Goal: Information Seeking & Learning: Learn about a topic

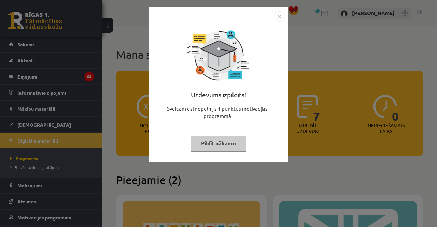
click at [232, 145] on button "Pildīt nākamo" at bounding box center [218, 144] width 56 height 16
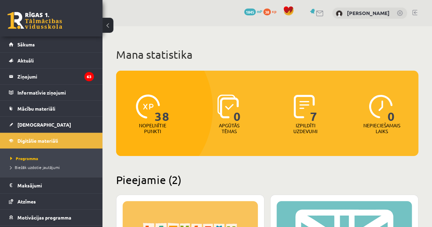
scroll to position [12, 0]
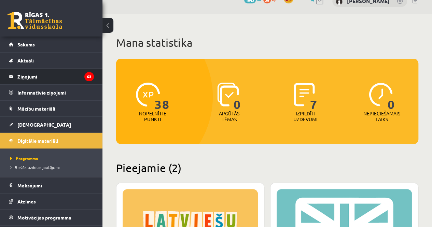
click at [52, 78] on legend "Ziņojumi 63" at bounding box center [55, 77] width 76 height 16
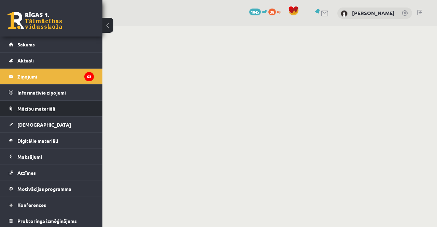
click at [52, 105] on span "Mācību materiāli" at bounding box center [36, 108] width 38 height 6
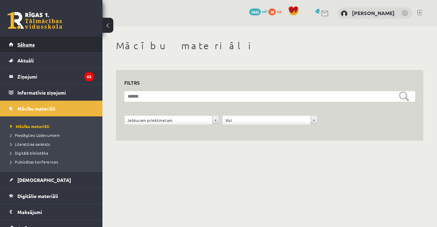
click at [32, 43] on span "Sākums" at bounding box center [25, 44] width 17 height 6
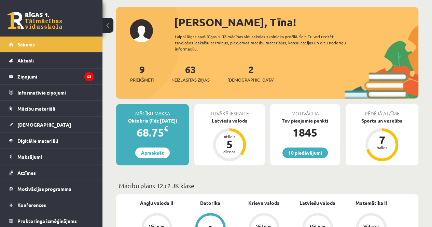
scroll to position [33, 0]
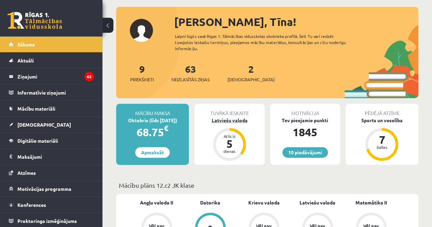
click at [238, 121] on div "Latviešu valoda" at bounding box center [229, 120] width 70 height 7
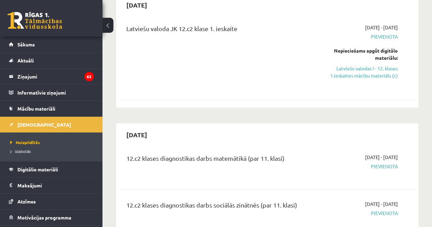
scroll to position [74, 0]
click at [378, 75] on link "Latviešu valodas I - 12. klases 1.ieskaites mācību materiāls (c)" at bounding box center [356, 72] width 84 height 14
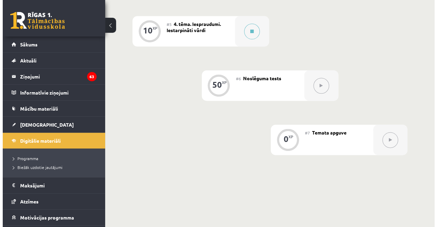
scroll to position [390, 0]
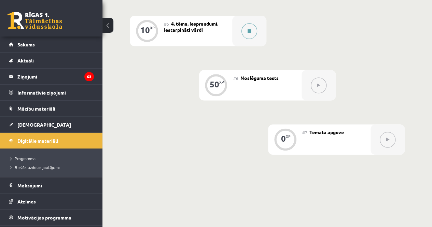
click at [252, 30] on button at bounding box center [249, 31] width 16 height 16
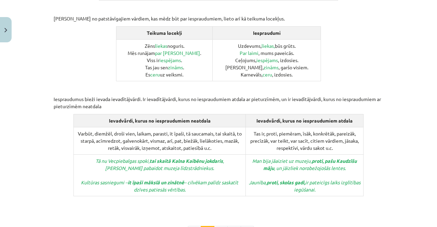
scroll to position [373, 0]
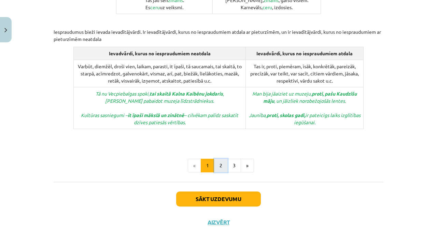
click at [223, 159] on button "2" at bounding box center [221, 166] width 14 height 14
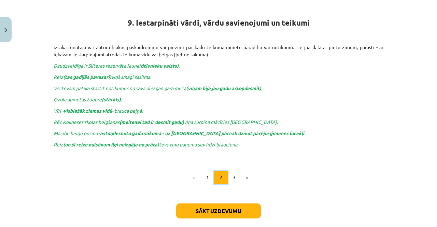
scroll to position [126, 0]
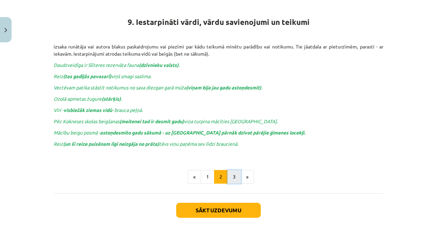
click at [227, 177] on button "3" at bounding box center [234, 177] width 14 height 14
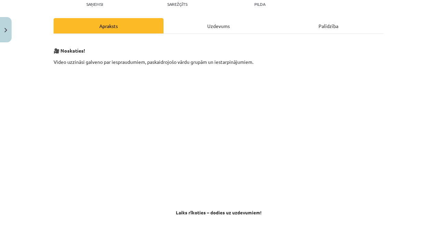
scroll to position [82, 0]
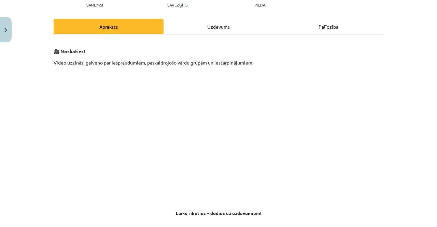
click at [201, 34] on div "🎥 Noskaties! Video uzzināsi galveno par iespraudumiem, paskaidrojošo vārdu grup…" at bounding box center [219, 144] width 330 height 220
click at [201, 29] on div "Uzdevums" at bounding box center [219, 26] width 110 height 15
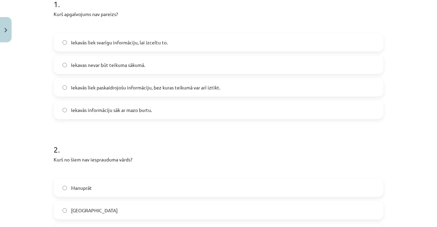
scroll to position [148, 0]
click at [190, 94] on label "Iekavās liek paskaidrojošu informāciju, bez kuras teikumā var arī iztikt." at bounding box center [218, 87] width 328 height 17
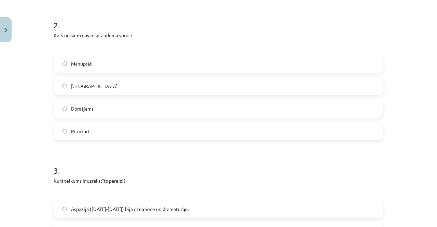
scroll to position [284, 0]
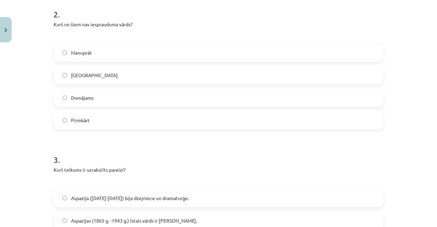
click at [259, 71] on label "Galvenokārt" at bounding box center [218, 75] width 328 height 17
click at [115, 124] on label "Pirmkārt" at bounding box center [218, 120] width 328 height 17
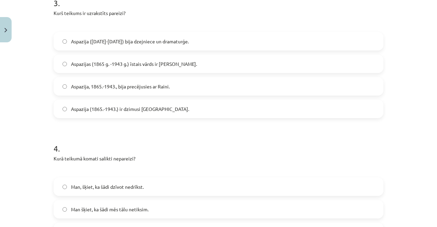
scroll to position [441, 0]
click at [129, 40] on span "Aspazija (1865-1943) bija dzejniece un dramaturģe." at bounding box center [130, 41] width 118 height 7
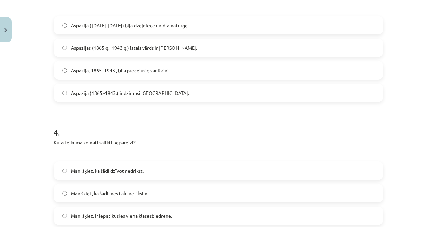
scroll to position [456, 0]
click at [125, 54] on label "Aspazijas (1865 g. -1943 g.) īstais vārds ir Elza." at bounding box center [218, 48] width 328 height 17
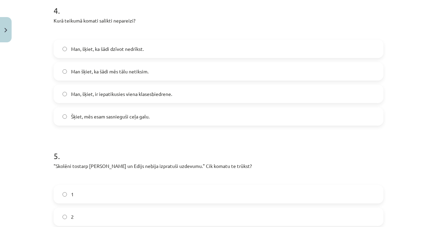
scroll to position [579, 0]
click at [87, 69] on span "Man šķiet, ka šādi mēs tālu netiksim." at bounding box center [109, 71] width 77 height 7
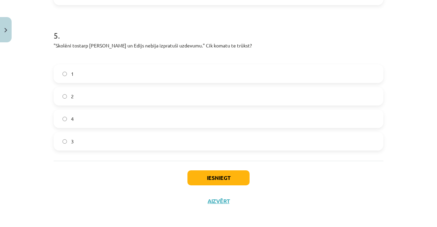
scroll to position [699, 0]
click at [67, 99] on label "2" at bounding box center [218, 95] width 328 height 17
click at [209, 181] on button "Iesniegt" at bounding box center [218, 177] width 62 height 15
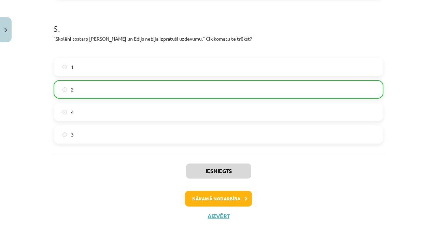
scroll to position [722, 0]
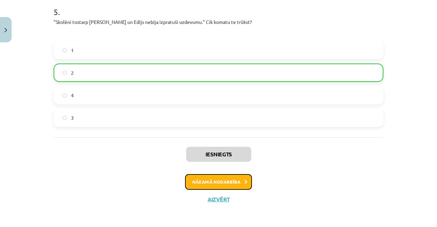
click at [207, 183] on button "Nākamā nodarbība" at bounding box center [218, 182] width 67 height 16
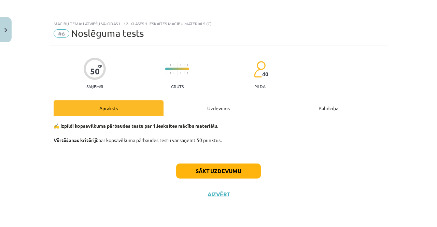
scroll to position [0, 0]
click at [195, 112] on div "Uzdevums" at bounding box center [219, 107] width 110 height 15
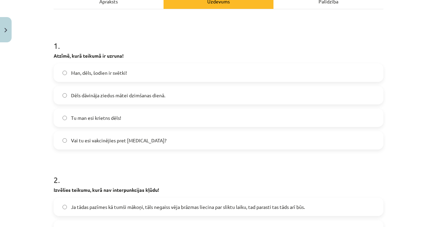
scroll to position [107, 0]
click at [112, 76] on label "Man, dēls, šodien ir svētki!" at bounding box center [218, 72] width 328 height 17
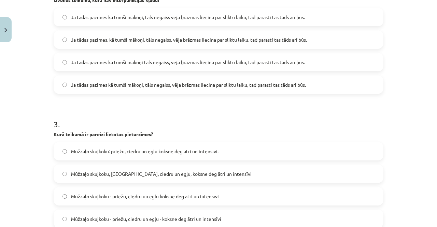
scroll to position [298, 0]
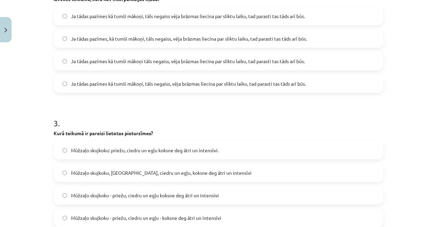
click at [193, 89] on label "Ja tādas pazīmes kā tumši mākoņi, tāls negaiss, vēja brāzmas liecina par sliktu…" at bounding box center [218, 83] width 328 height 17
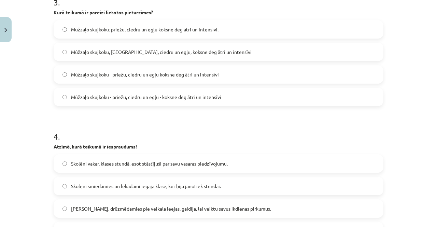
scroll to position [421, 0]
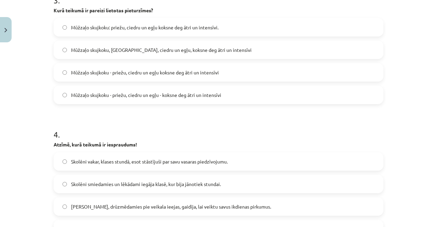
click at [137, 77] on label "Mūžzaļo skujkoku - priežu, ciedru un egļu koksne deg ātri un intensīvi" at bounding box center [218, 72] width 328 height 17
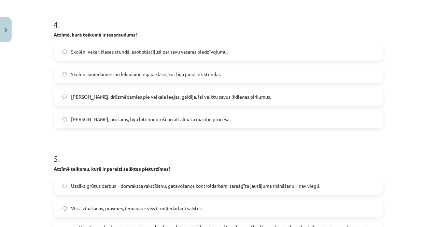
scroll to position [531, 0]
click at [153, 50] on span "Skolēni vakar, klases stundā, esot stāstījuši par savu vasaras piedzīvojumu." at bounding box center [149, 51] width 157 height 7
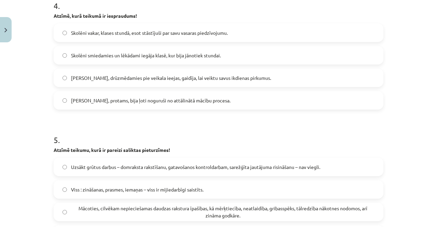
scroll to position [549, 0]
click at [124, 108] on label "Skolotāji, protams, bija ļoti noguruši no attālinātā mācību procesa." at bounding box center [218, 100] width 328 height 17
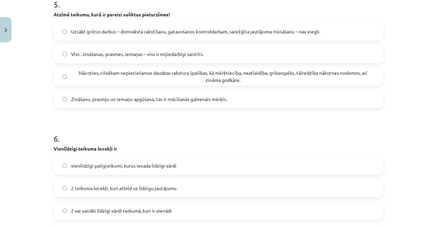
scroll to position [684, 0]
click at [173, 34] on span "Uzsākt grūtus darbus – domraksta rakstīšanu, gatavošanos kontroldarbam, sarežģī…" at bounding box center [195, 31] width 249 height 7
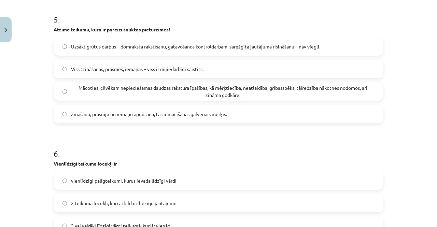
scroll to position [670, 0]
click at [183, 71] on span "Viss : zināšanas, prasmes, iemaņas – viss ir mijiedarbīgi saistīts." at bounding box center [137, 68] width 132 height 7
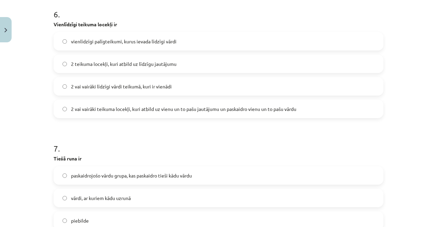
scroll to position [809, 0]
click at [171, 115] on label "2 vai vairāki teikuma locekļi, kuri atbild uz vienu un to pašu jautājumu un pas…" at bounding box center [218, 108] width 328 height 17
click at [174, 108] on span "2 vai vairāki teikuma locekļi, kuri atbild uz vienu un to pašu jautājumu un pas…" at bounding box center [183, 108] width 225 height 7
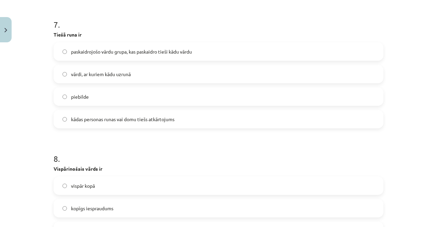
scroll to position [934, 0]
click at [117, 124] on label "kādas personas runas vai domu tiešs atkārtojums" at bounding box center [218, 118] width 328 height 17
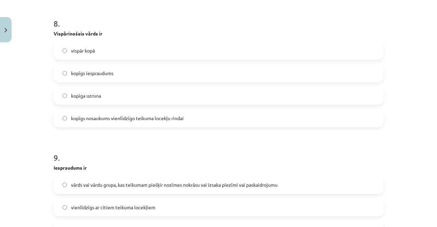
scroll to position [1069, 0]
click at [113, 119] on span "kopīgs nosaukums vienlīdzīgo teikuma locekļu rindai" at bounding box center [127, 117] width 113 height 7
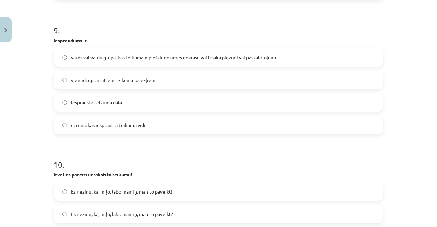
scroll to position [1196, 0]
click at [224, 54] on span "vārds vai vārdu grupa, kas teikumam piešķir nozīmes nokrāsu vai izsaka piezīmi …" at bounding box center [174, 57] width 207 height 7
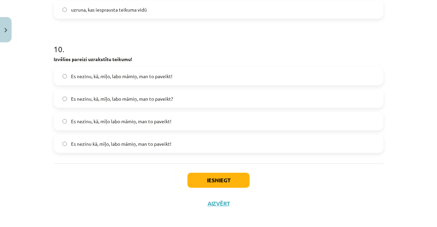
scroll to position [1312, 0]
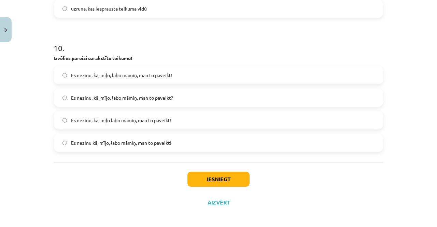
click at [87, 144] on span "Es nezinu kā, mīļo, labo māmiņ, man to paveikt!" at bounding box center [121, 142] width 100 height 7
click at [207, 179] on button "Iesniegt" at bounding box center [218, 179] width 62 height 15
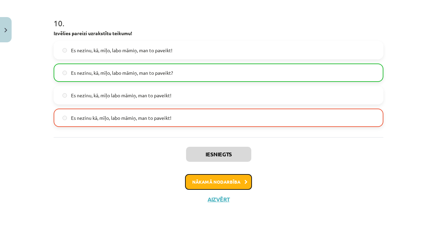
click at [197, 184] on button "Nākamā nodarbība" at bounding box center [218, 182] width 67 height 16
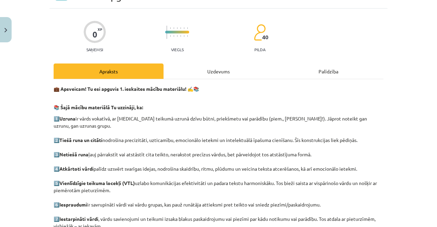
scroll to position [0, 0]
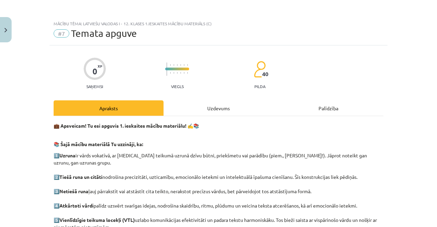
click at [188, 112] on div "Uzdevums" at bounding box center [219, 107] width 110 height 15
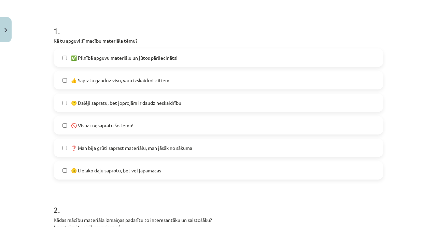
scroll to position [122, 0]
click at [153, 105] on span "😐 Dalēji sapratu, bet joprojām ir daudz neskaidrību" at bounding box center [126, 102] width 110 height 7
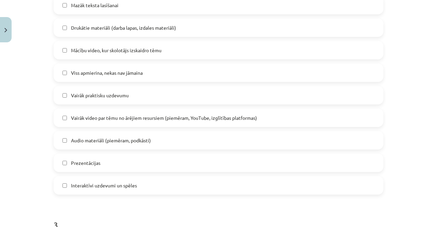
scroll to position [409, 0]
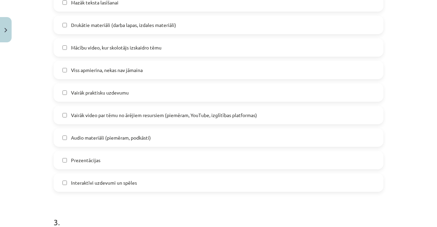
click at [164, 93] on label "Vairāk praktisku uzdevumu" at bounding box center [218, 92] width 328 height 17
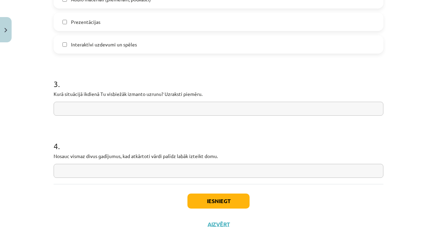
scroll to position [548, 0]
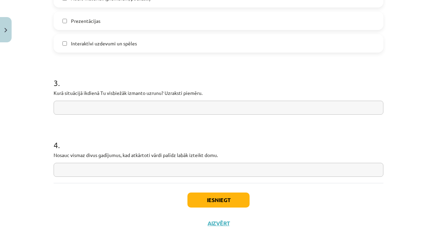
click at [184, 110] on input "text" at bounding box center [219, 108] width 330 height 14
click at [190, 111] on input "text" at bounding box center [219, 108] width 330 height 14
click at [119, 173] on input "text" at bounding box center [219, 170] width 330 height 14
click at [109, 108] on input "**********" at bounding box center [219, 108] width 330 height 14
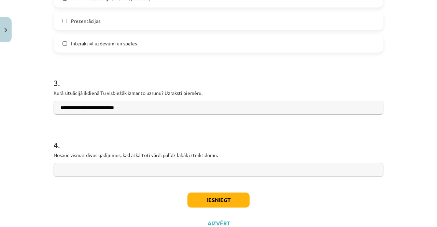
click at [111, 108] on input "**********" at bounding box center [219, 108] width 330 height 14
type input "**********"
click at [115, 168] on input "text" at bounding box center [219, 170] width 330 height 14
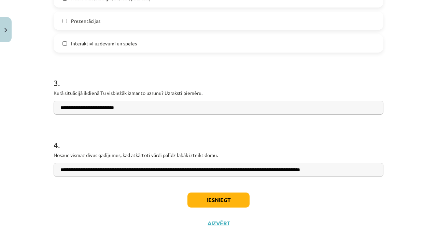
click at [289, 171] on input "**********" at bounding box center [219, 170] width 330 height 14
type input "**********"
click at [242, 200] on button "Iesniegt" at bounding box center [218, 200] width 62 height 15
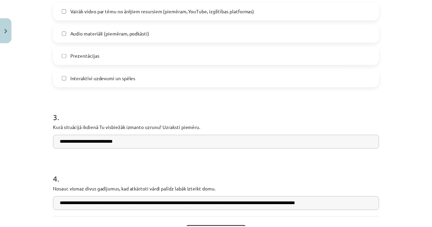
scroll to position [572, 0]
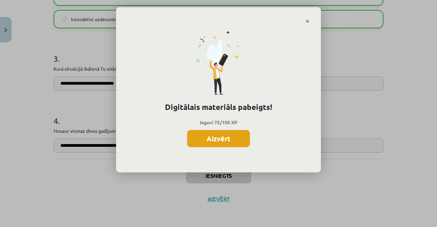
click at [223, 144] on button "Aizvērt" at bounding box center [218, 138] width 63 height 17
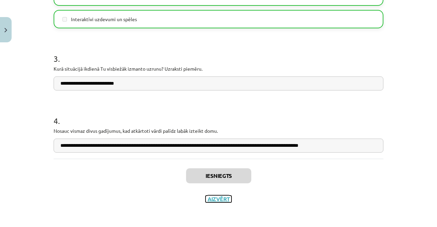
click at [217, 196] on button "Aizvērt" at bounding box center [219, 199] width 26 height 7
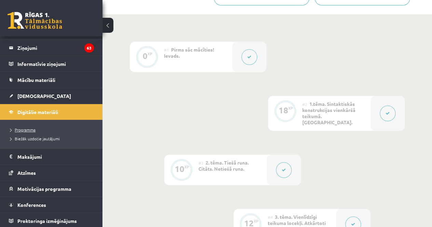
scroll to position [0, 0]
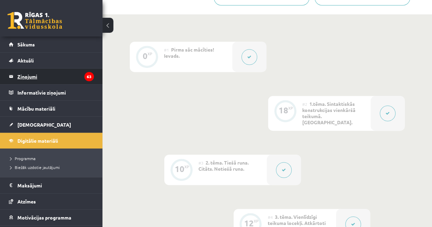
click at [43, 73] on legend "Ziņojumi 63" at bounding box center [55, 77] width 76 height 16
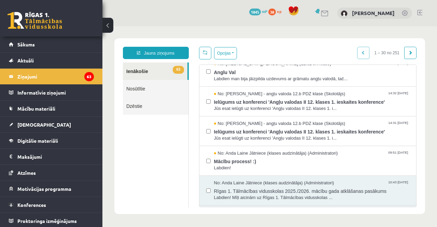
scroll to position [98, 0]
click at [252, 153] on span "No: Anda Laine Jātniece (klases audzinātāja) (Administratori)" at bounding box center [276, 153] width 124 height 6
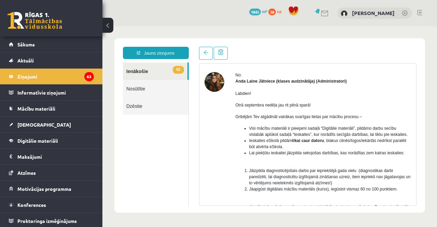
scroll to position [0, 0]
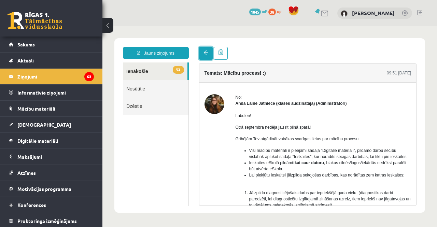
click at [203, 52] on span at bounding box center [205, 52] width 5 height 5
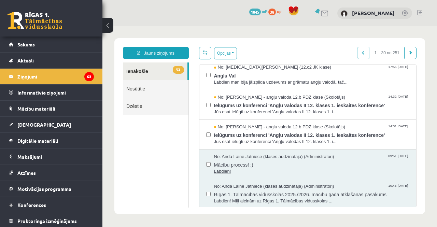
scroll to position [95, 0]
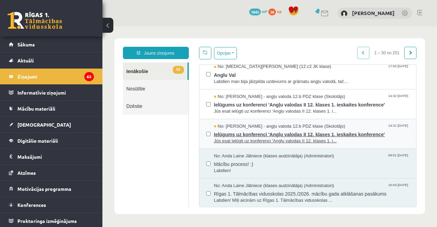
click at [247, 133] on span "Ielūgums uz konferenci 'Angļu valodas II 12. klases 1. ieskaites konference'" at bounding box center [312, 133] width 196 height 9
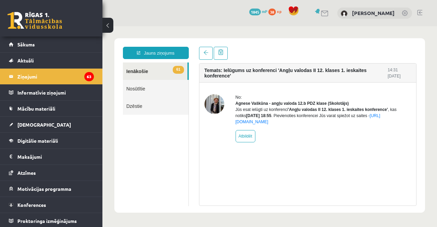
scroll to position [0, 0]
click at [206, 56] on link at bounding box center [206, 53] width 14 height 13
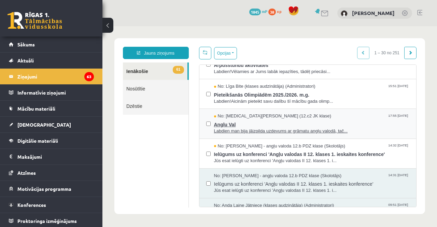
scroll to position [46, 0]
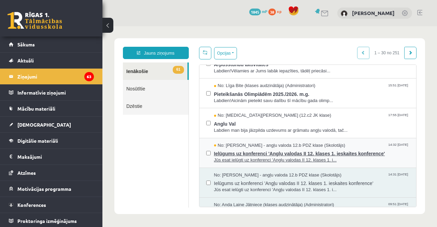
click at [271, 158] on span "Jūs esat ielūgti uz konferenci 'Angļu valodas II 12. klases 1. i..." at bounding box center [312, 160] width 196 height 6
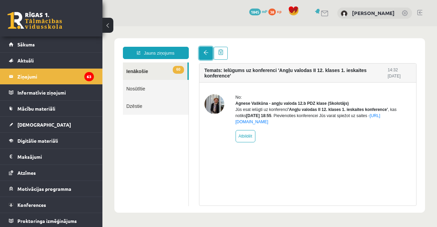
scroll to position [0, 0]
click at [203, 57] on link at bounding box center [206, 53] width 14 height 13
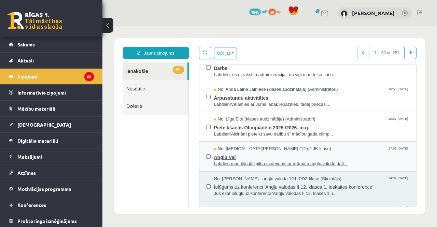
click at [287, 163] on span "Labdien man bija jāizpilda uzdevums ar grāmatu angļu valodā, tač..." at bounding box center [312, 164] width 196 height 6
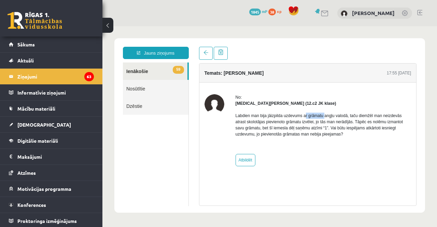
drag, startPoint x: 305, startPoint y: 117, endPoint x: 324, endPoint y: 118, distance: 19.1
click at [324, 118] on p "Labdien man bija jāizpilda uzdevums ar grāmatu angļu valodā, taču diemžēl man n…" at bounding box center [324, 125] width 176 height 25
click at [208, 56] on link at bounding box center [206, 53] width 14 height 13
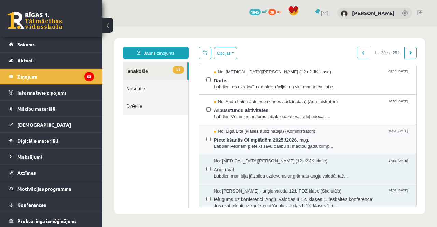
click at [258, 133] on span "No: Līga Bite (klases audzinātāja) (Administratori)" at bounding box center [264, 131] width 101 height 6
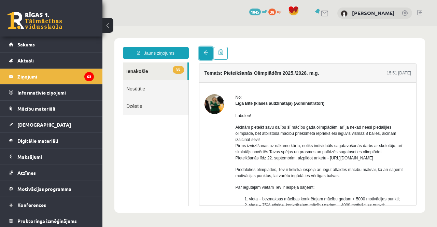
click at [209, 55] on link at bounding box center [206, 53] width 14 height 13
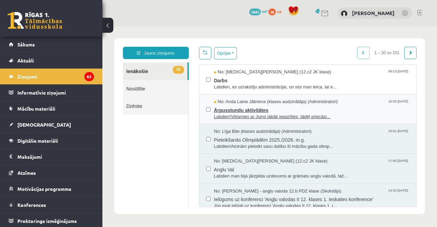
click at [247, 107] on span "Ārpusstundu aktivitātes" at bounding box center [312, 109] width 196 height 9
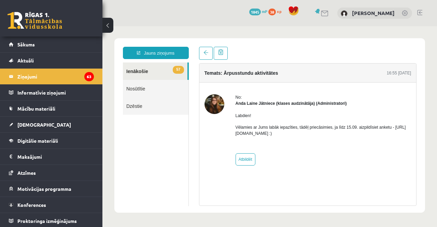
drag, startPoint x: 236, startPoint y: 130, endPoint x: 308, endPoint y: 133, distance: 72.8
click at [308, 133] on p "Vēlamies ar Jums labāk iepazīties, tādēļ priecāsimies, ja līdz 15.09. aizpildīs…" at bounding box center [324, 130] width 176 height 12
click at [210, 53] on link at bounding box center [206, 53] width 14 height 13
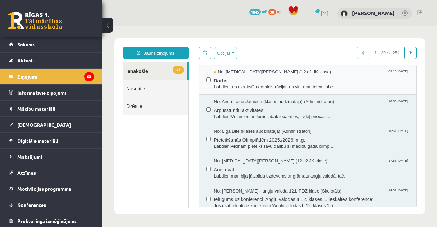
click at [252, 84] on span "Labdien, es uzrakstīju administrācijai, un viņi man teica, lai e..." at bounding box center [312, 87] width 196 height 6
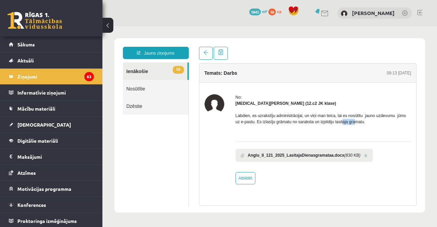
drag, startPoint x: 334, startPoint y: 120, endPoint x: 348, endPoint y: 118, distance: 13.4
click at [348, 118] on p "Labdien, es uzrakstīju administrācijai, un viņi man teica, lai es nosūtitu jaun…" at bounding box center [324, 119] width 176 height 12
click at [208, 56] on link at bounding box center [206, 53] width 14 height 13
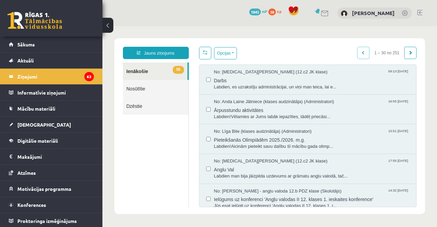
click at [169, 71] on link "56 Ienākošie" at bounding box center [155, 70] width 65 height 17
click at [42, 40] on link "Sākums" at bounding box center [51, 45] width 85 height 16
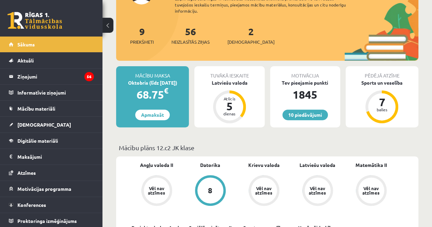
scroll to position [71, 0]
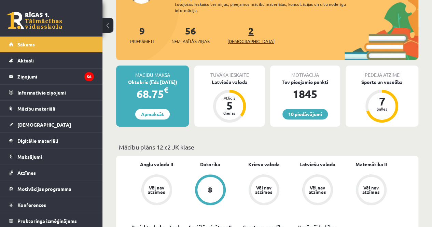
click at [238, 41] on span "[DEMOGRAPHIC_DATA]" at bounding box center [250, 41] width 47 height 7
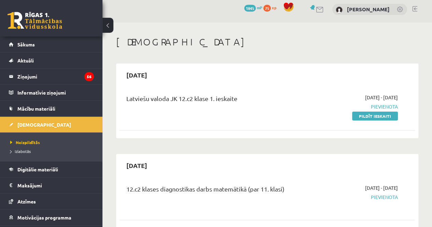
scroll to position [4, 0]
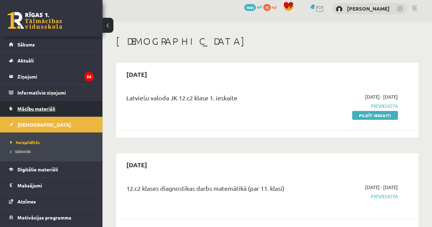
click at [45, 112] on link "Mācību materiāli" at bounding box center [51, 109] width 85 height 16
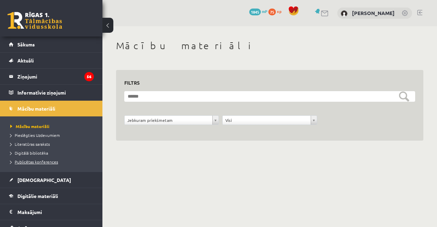
click at [31, 160] on span "Publicētas konferences" at bounding box center [34, 161] width 48 height 5
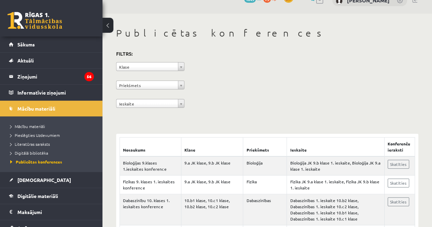
scroll to position [3, 0]
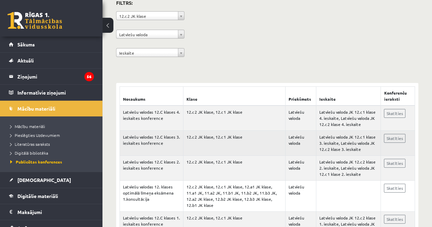
scroll to position [87, 0]
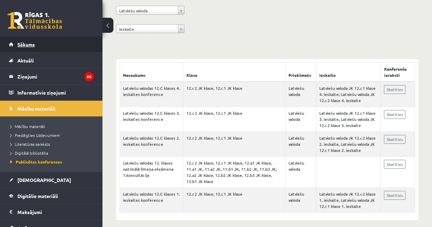
click at [26, 45] on span "Sākums" at bounding box center [25, 44] width 17 height 6
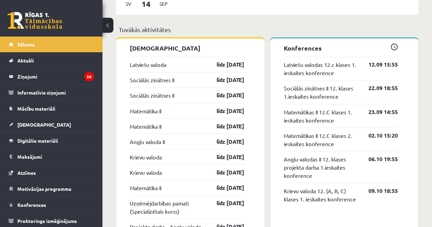
scroll to position [543, 0]
